Goal: Book appointment/travel/reservation

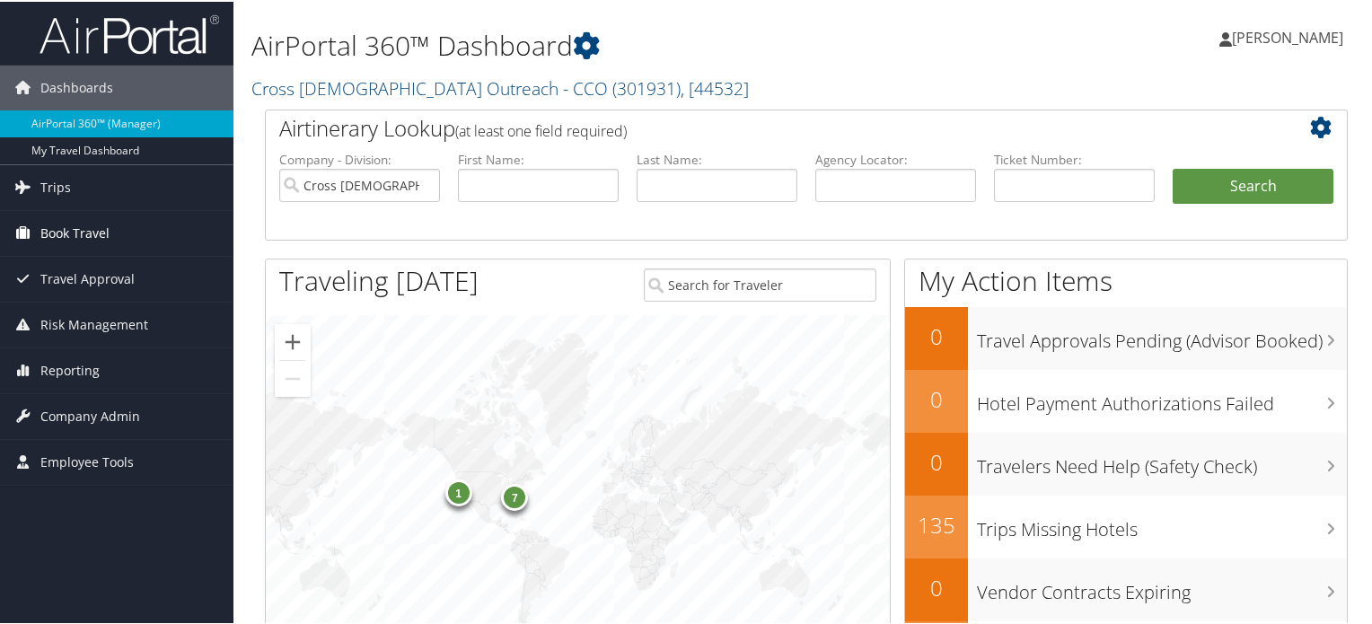
click at [91, 230] on span "Book Travel" at bounding box center [74, 231] width 69 height 45
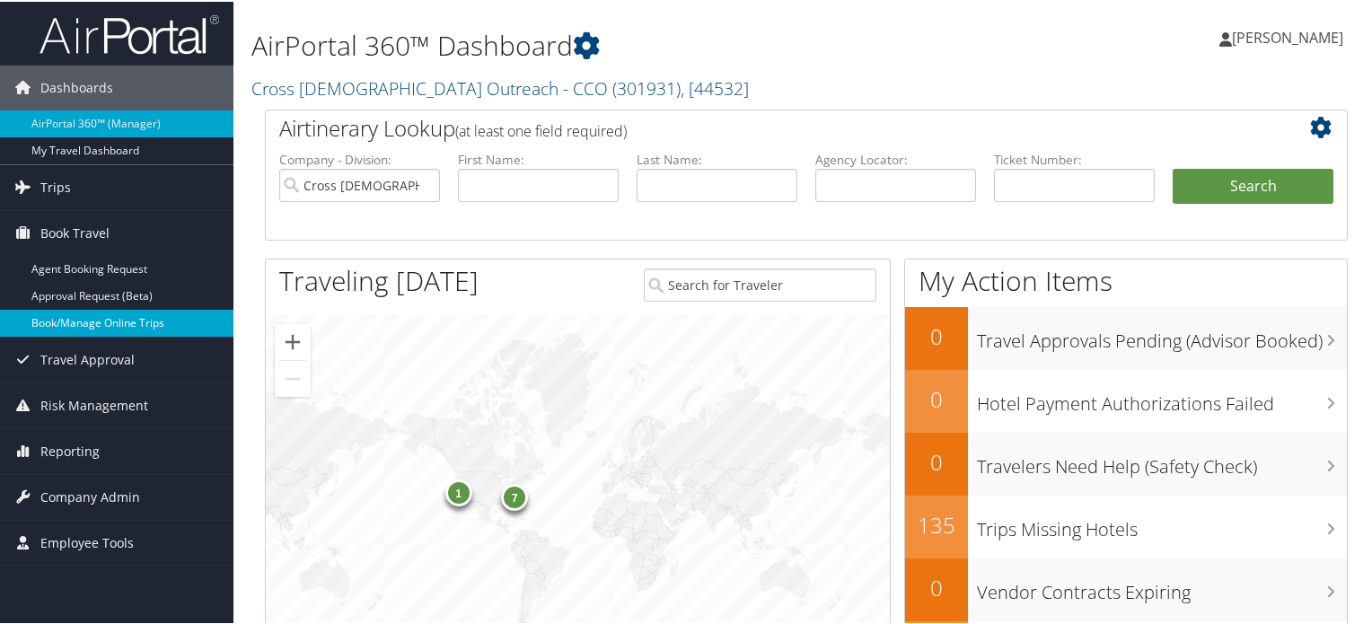
click at [108, 324] on link "Book/Manage Online Trips" at bounding box center [116, 321] width 233 height 27
